Goal: Navigation & Orientation: Find specific page/section

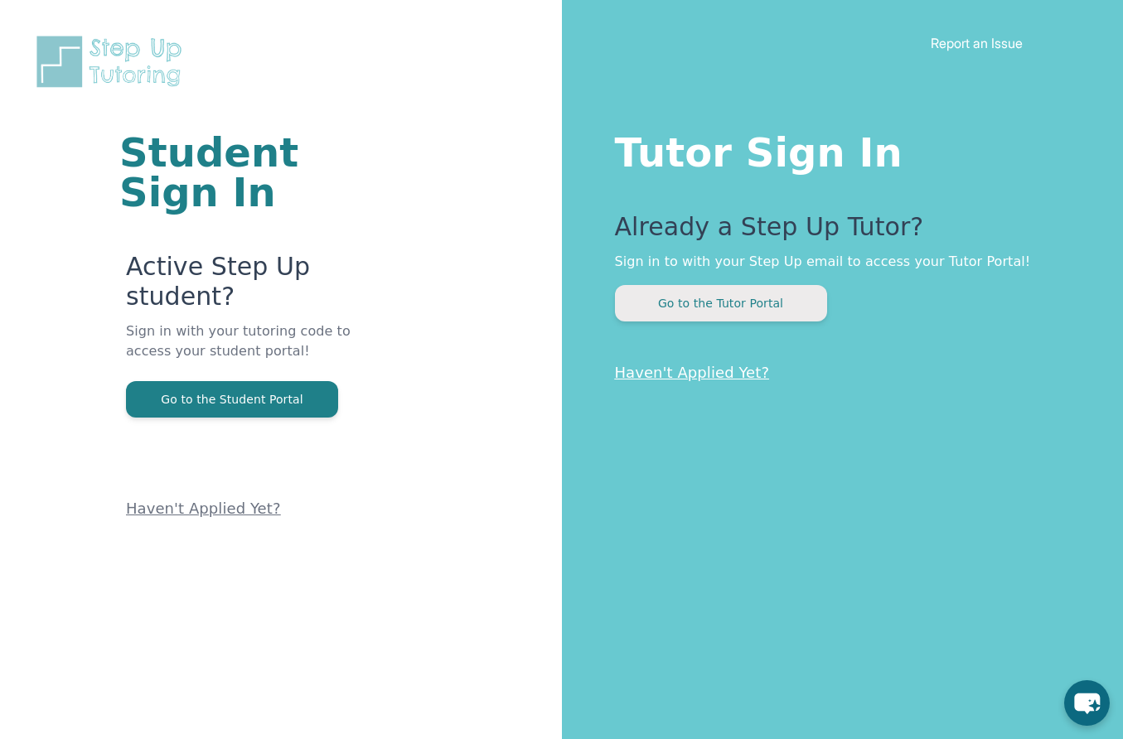
click at [703, 302] on button "Go to the Tutor Portal" at bounding box center [721, 303] width 212 height 36
